Goal: Task Accomplishment & Management: Use online tool/utility

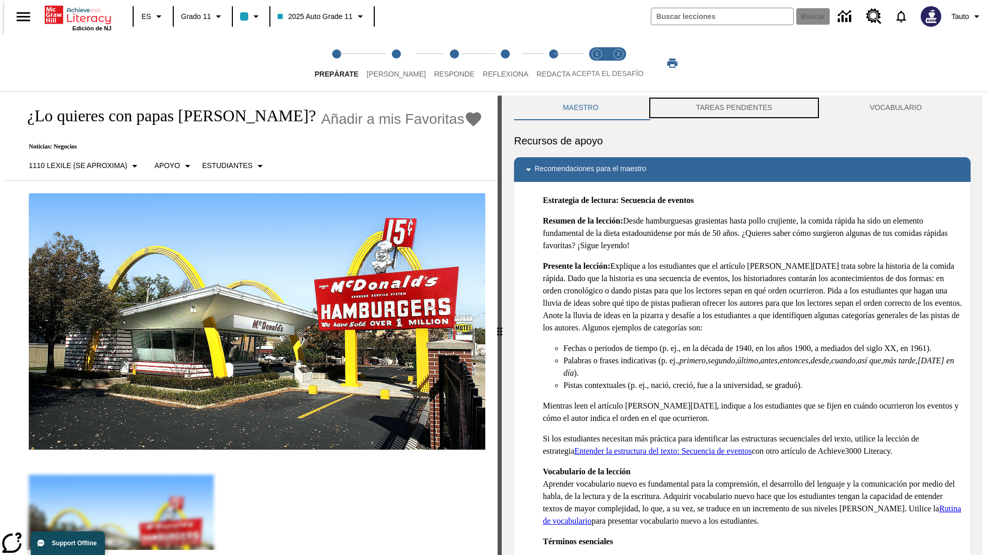
click at [734, 108] on button "TAREAS PENDIENTES" at bounding box center [734, 108] width 174 height 25
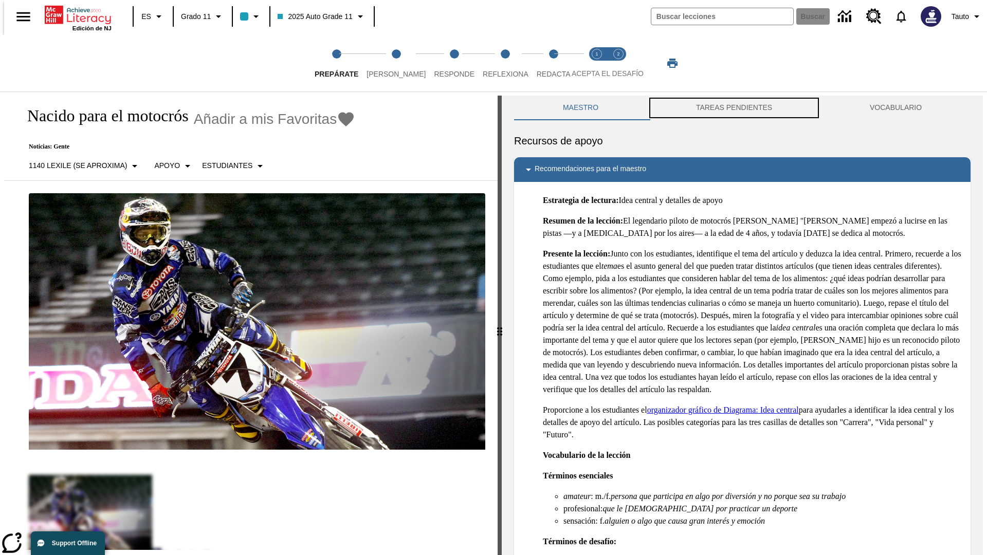
click at [734, 108] on button "TAREAS PENDIENTES" at bounding box center [734, 108] width 174 height 25
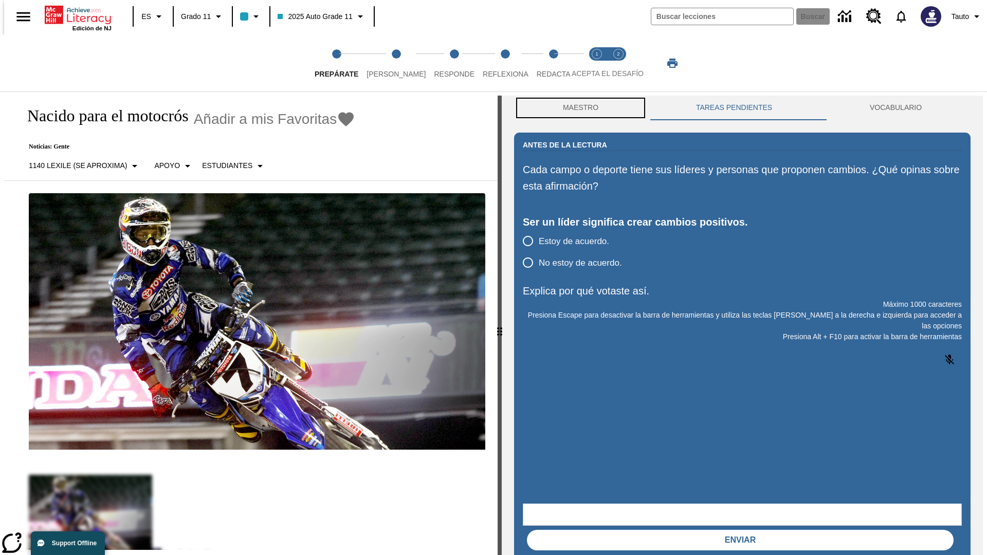
scroll to position [1, 0]
click at [578, 108] on button "Maestro" at bounding box center [580, 107] width 133 height 25
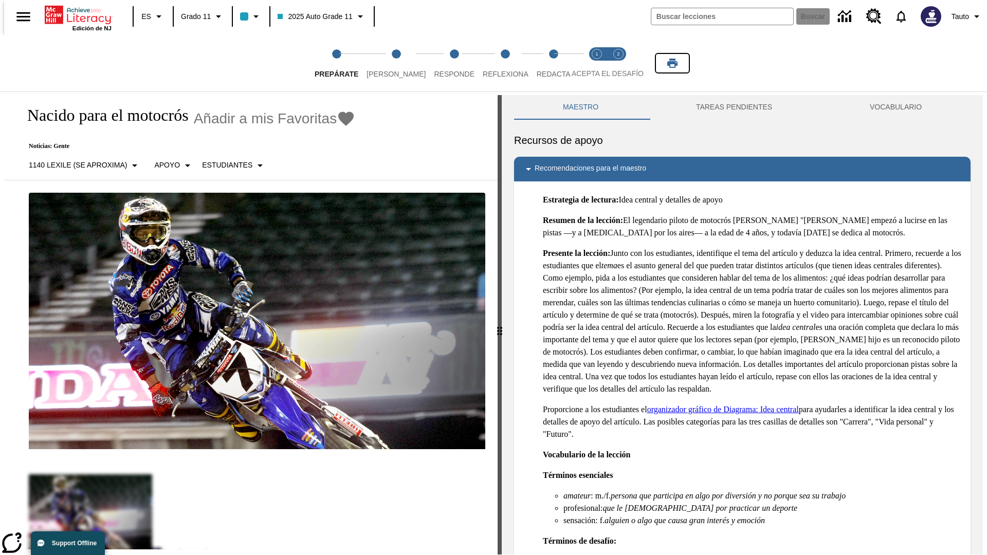
click at [673, 63] on icon "Imprimir" at bounding box center [673, 63] width 10 height 9
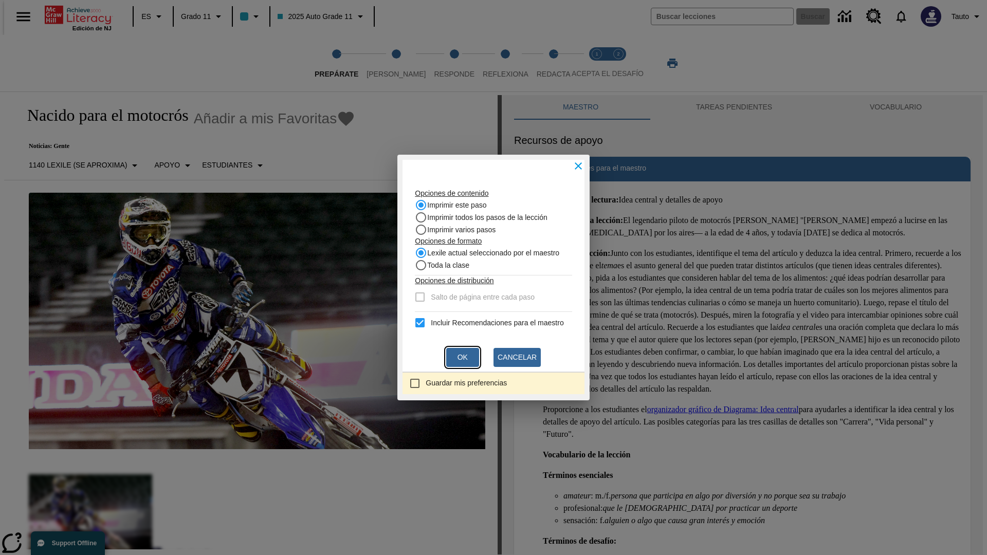
click at [463, 357] on button "Ok" at bounding box center [462, 357] width 33 height 19
